Goal: Navigation & Orientation: Find specific page/section

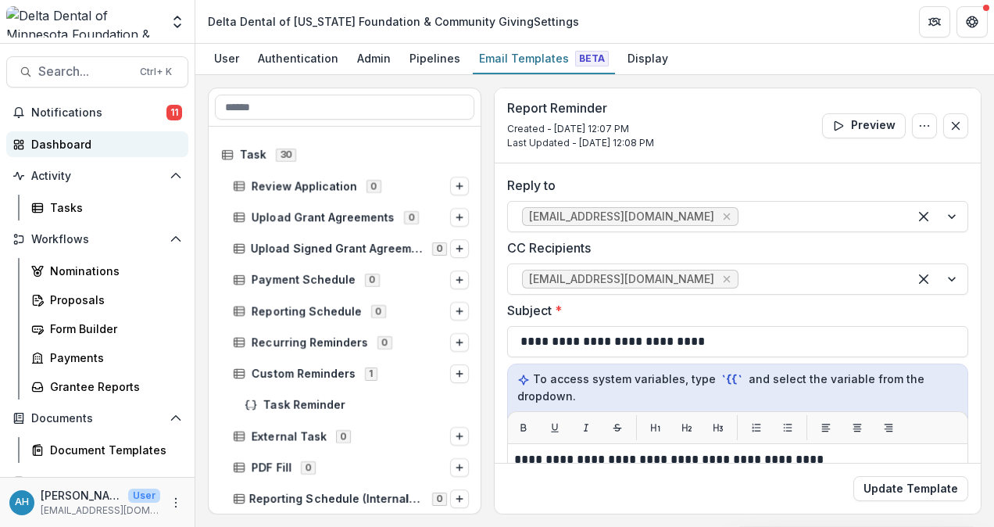
click at [66, 136] on div "Dashboard" at bounding box center [103, 144] width 145 height 16
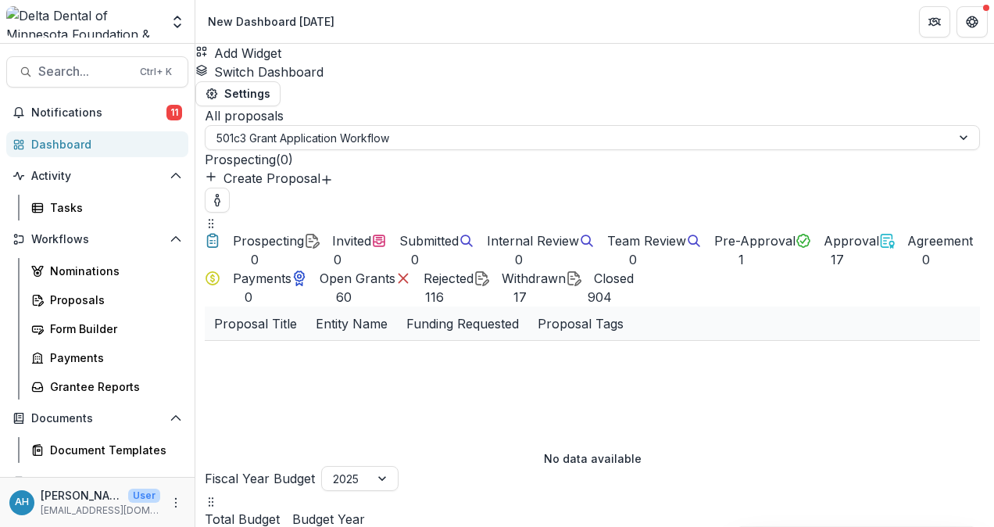
click at [324, 65] on button "Switch Dashboard" at bounding box center [259, 72] width 128 height 19
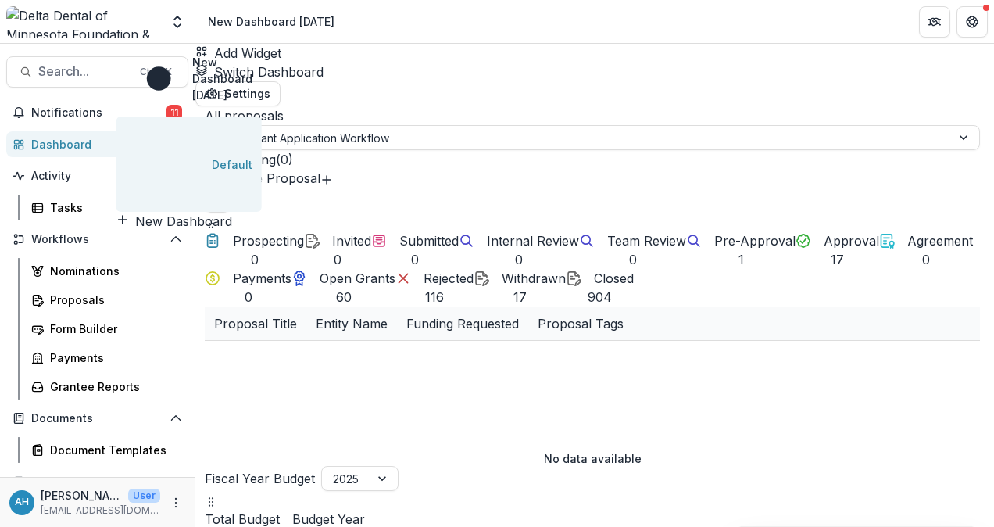
click at [252, 156] on span "Default" at bounding box center [232, 164] width 41 height 16
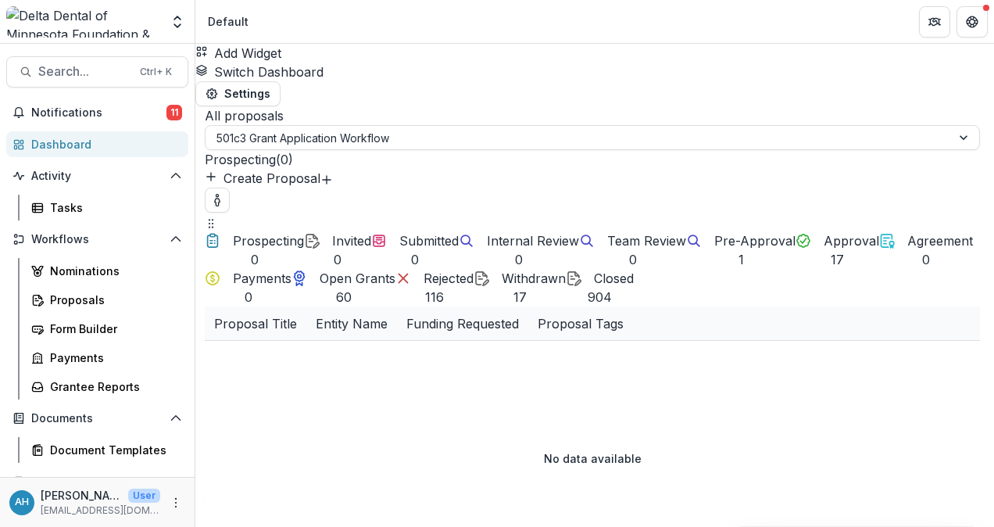
click at [324, 63] on button "Switch Dashboard" at bounding box center [259, 72] width 128 height 19
click at [324, 64] on button "Switch Dashboard" at bounding box center [259, 72] width 128 height 19
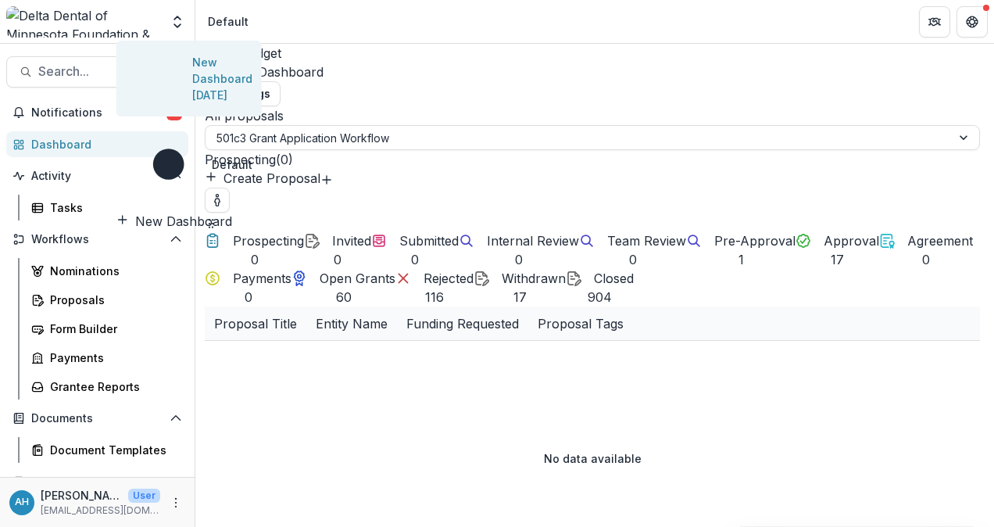
click at [252, 103] on span "New Dashboard [DATE]" at bounding box center [222, 78] width 60 height 49
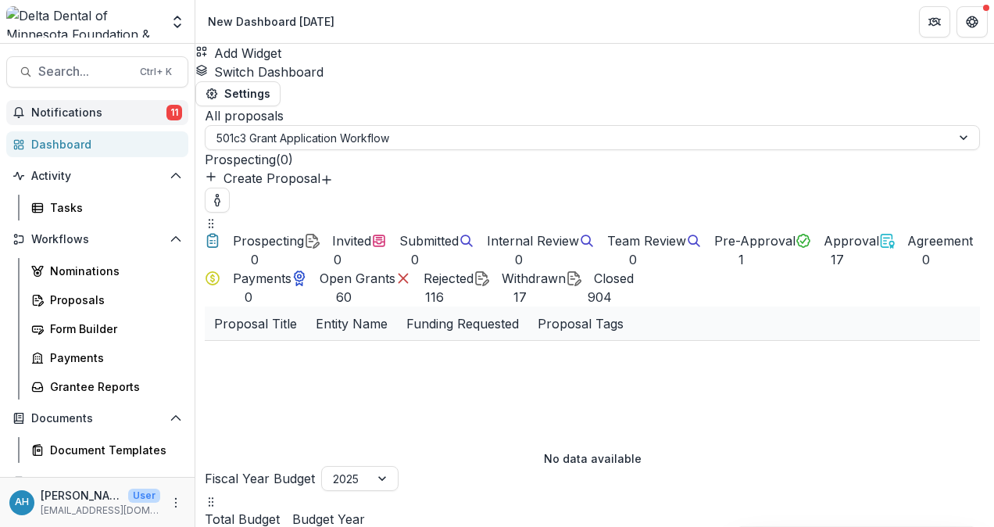
click at [80, 112] on span "Notifications" at bounding box center [98, 112] width 135 height 13
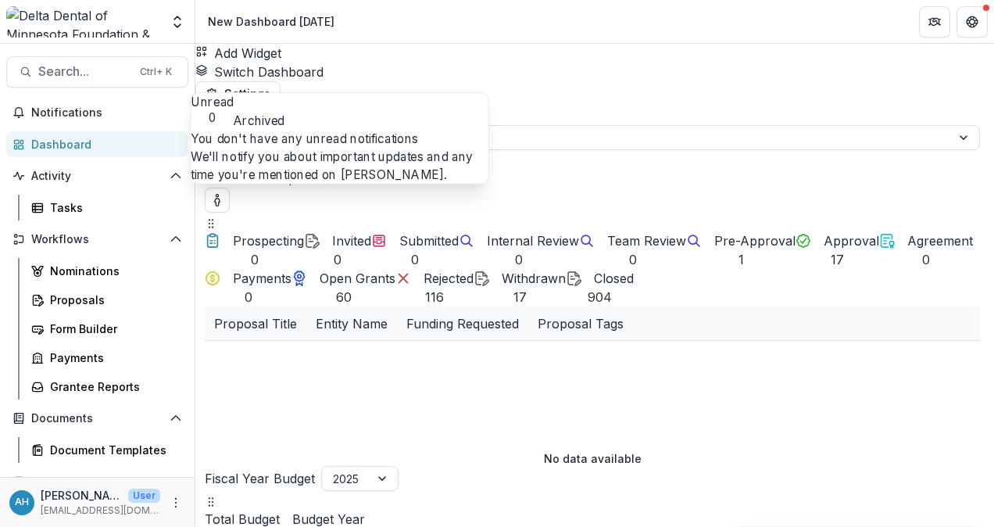
click at [835, 341] on div "No data available" at bounding box center [592, 458] width 775 height 234
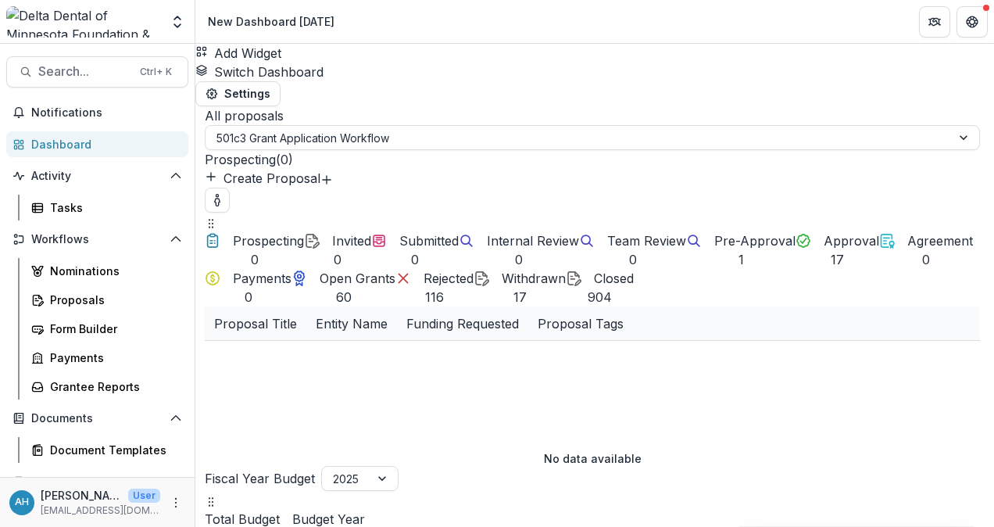
click at [642, 450] on p "No data available" at bounding box center [593, 458] width 98 height 16
